Goal: Check status: Check status

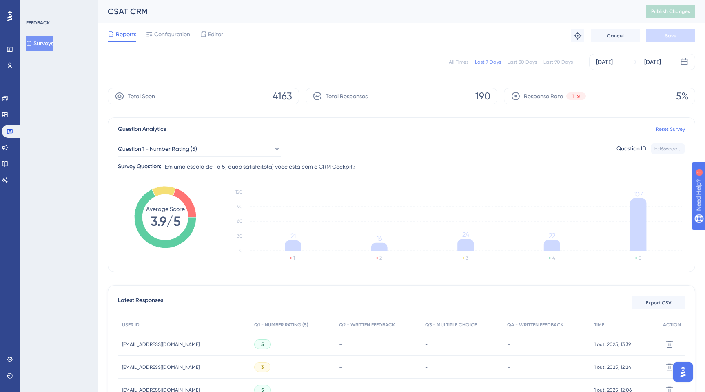
click at [640, 146] on div "Question ID:" at bounding box center [631, 149] width 31 height 11
click at [631, 147] on div "Question ID:" at bounding box center [631, 149] width 31 height 11
click at [605, 130] on div "Question Analytics Reset Survey" at bounding box center [401, 129] width 567 height 10
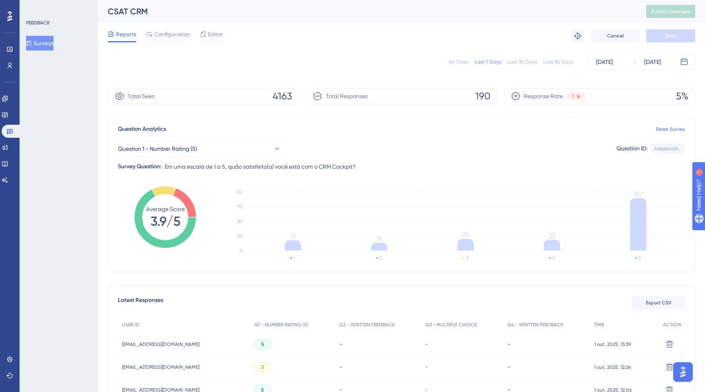
click at [142, 43] on div "Reports Configuration Editor Troubleshoot Cancel Save" at bounding box center [401, 36] width 587 height 26
click at [175, 154] on button "Question 1 - Number Rating (5)" at bounding box center [199, 149] width 163 height 16
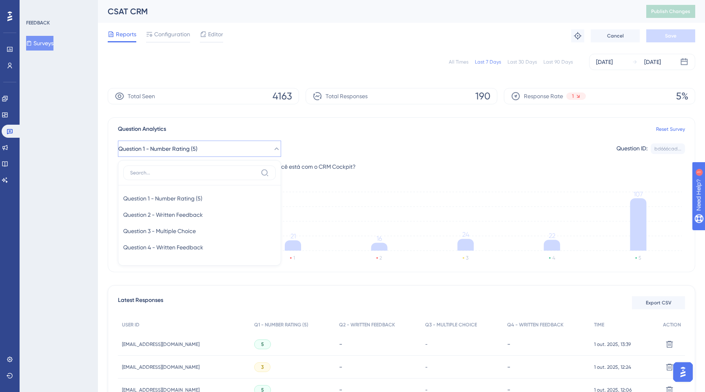
click at [197, 154] on button "Question 1 - Number Rating (5)" at bounding box center [199, 149] width 163 height 16
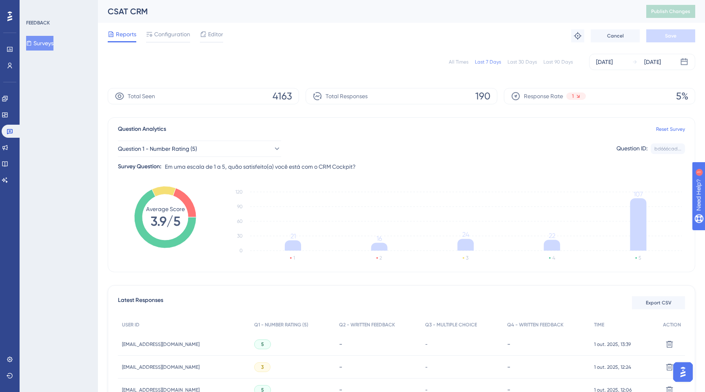
click at [304, 53] on div "All Times Last 7 Days Last 30 Days Last 90 Days [DATE] [DATE]" at bounding box center [401, 62] width 587 height 26
click at [547, 100] on span "Response Rate" at bounding box center [543, 96] width 39 height 10
click at [551, 98] on span "Response Rate" at bounding box center [543, 96] width 39 height 10
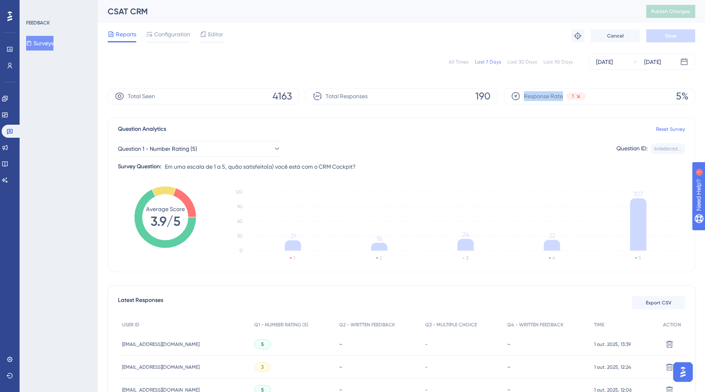
click at [532, 94] on span "Response Rate" at bounding box center [543, 96] width 39 height 10
click at [525, 59] on div "Last 30 Days" at bounding box center [522, 62] width 29 height 7
click at [7, 131] on icon at bounding box center [10, 131] width 7 height 7
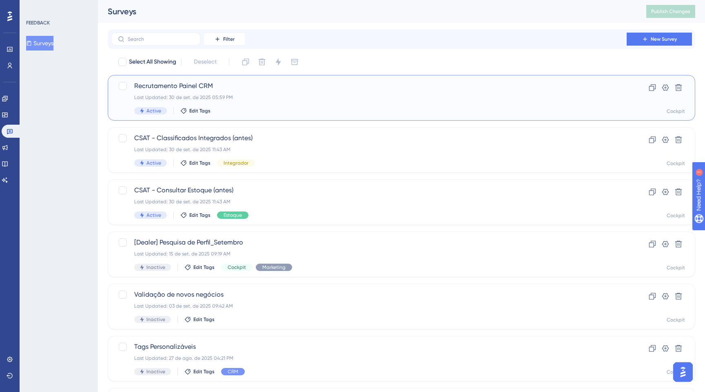
click at [268, 88] on span "Recrutamento Painel CRM" at bounding box center [368, 86] width 469 height 10
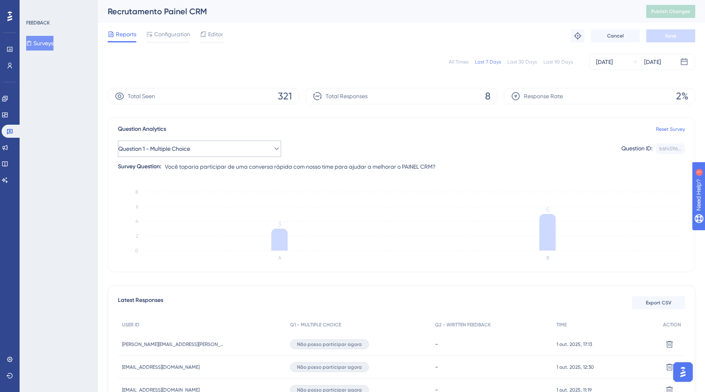
click at [261, 144] on button "Question 1 - Multiple Choice" at bounding box center [199, 149] width 163 height 16
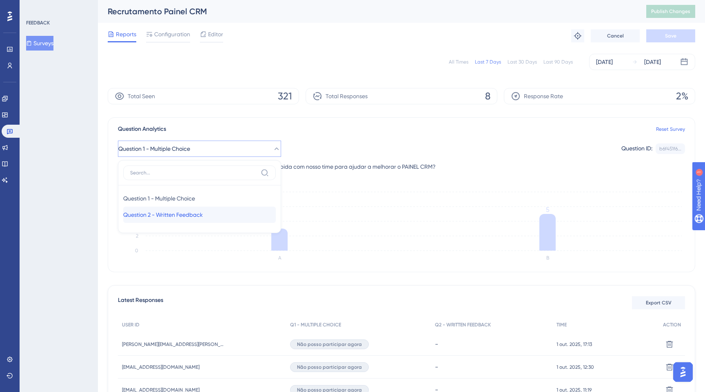
click at [202, 207] on div "Question 2 - Written Feedback Question 2 - Written Feedback" at bounding box center [199, 215] width 153 height 16
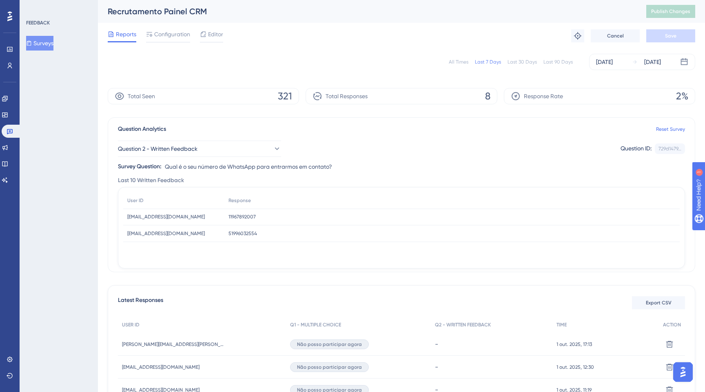
click at [53, 42] on button "Surveys" at bounding box center [39, 43] width 27 height 15
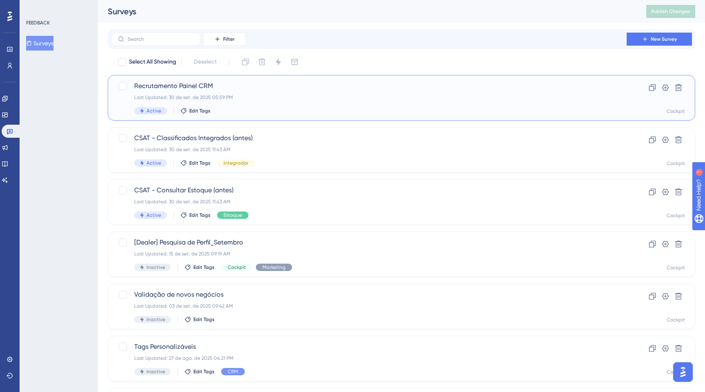
click at [235, 84] on span "Recrutamento Painel CRM" at bounding box center [368, 86] width 469 height 10
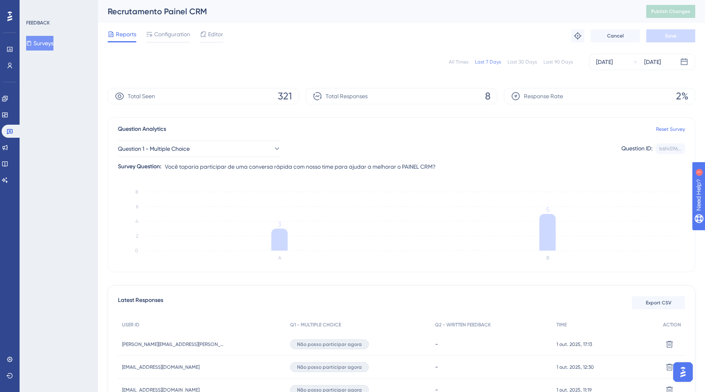
click at [522, 62] on div "Last 30 Days" at bounding box center [522, 62] width 29 height 7
click at [498, 62] on div "Last 7 Days" at bounding box center [488, 62] width 26 height 7
click at [178, 146] on span "Question 1 - Multiple Choice" at bounding box center [154, 149] width 72 height 10
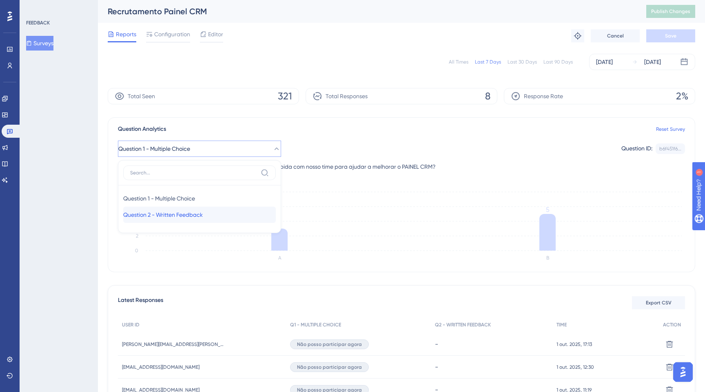
click at [153, 217] on span "Question 2 - Written Feedback" at bounding box center [163, 215] width 80 height 10
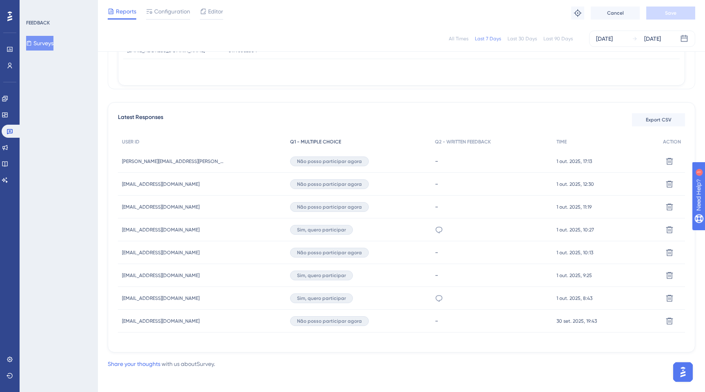
scroll to position [183, 0]
